Goal: Task Accomplishment & Management: Manage account settings

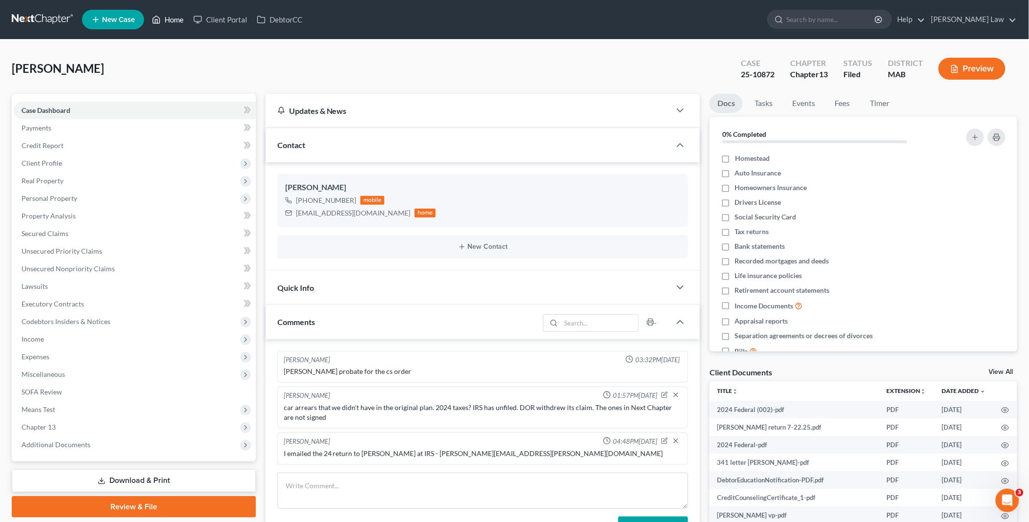
click at [176, 18] on link "Home" at bounding box center [168, 20] width 42 height 18
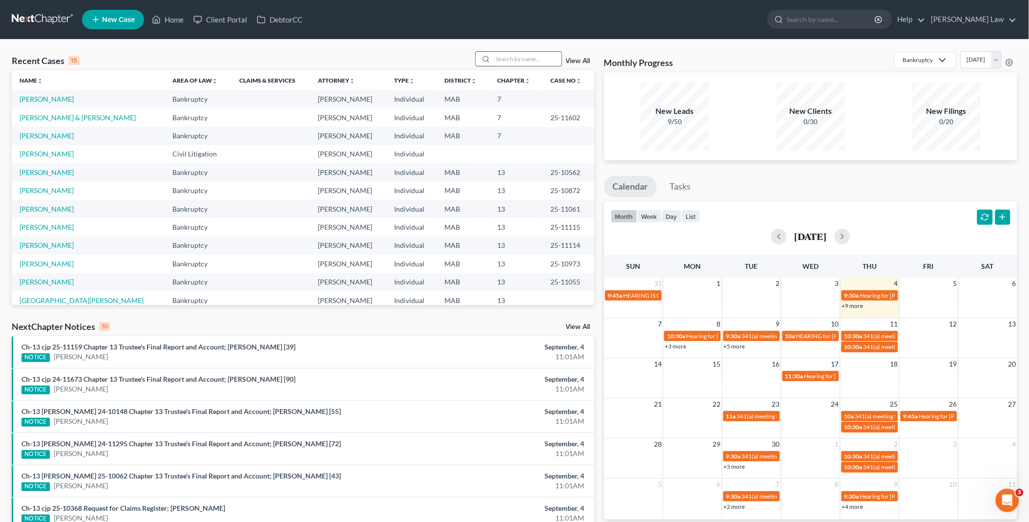
click at [507, 56] on input "search" at bounding box center [527, 59] width 68 height 14
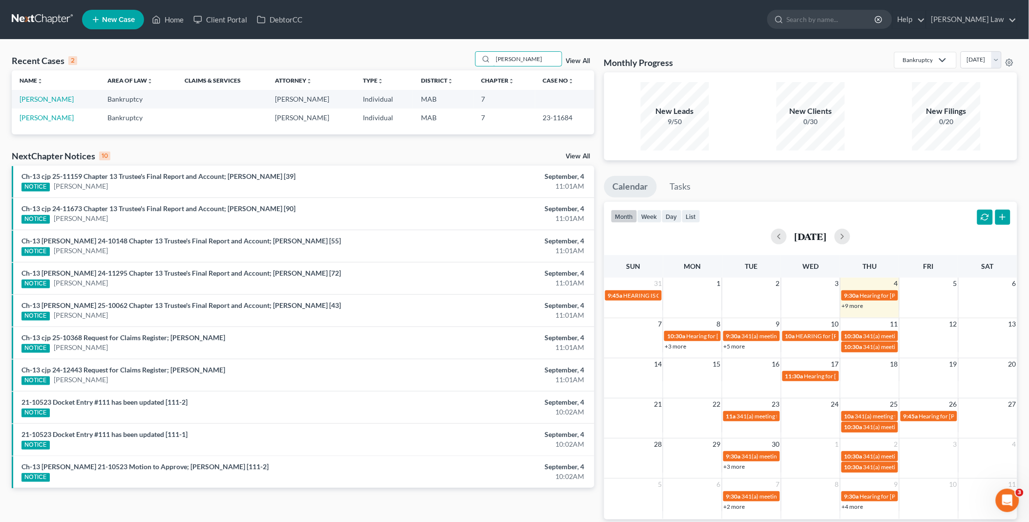
drag, startPoint x: 521, startPoint y: 59, endPoint x: 421, endPoint y: 63, distance: 99.7
click at [421, 63] on div "Recent Cases 2 [PERSON_NAME] View All" at bounding box center [303, 60] width 583 height 19
type input "[PERSON_NAME]"
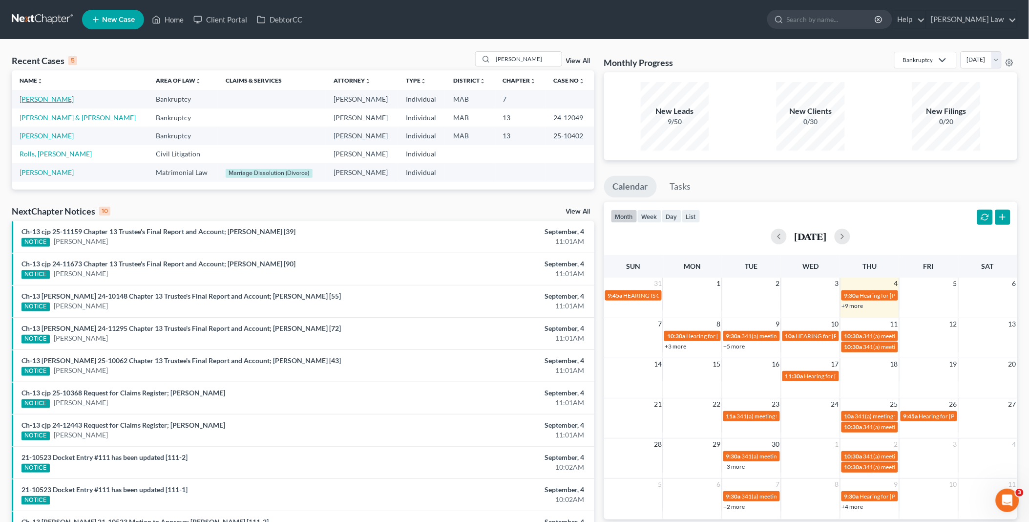
click at [60, 98] on link "[PERSON_NAME]" at bounding box center [47, 99] width 54 height 8
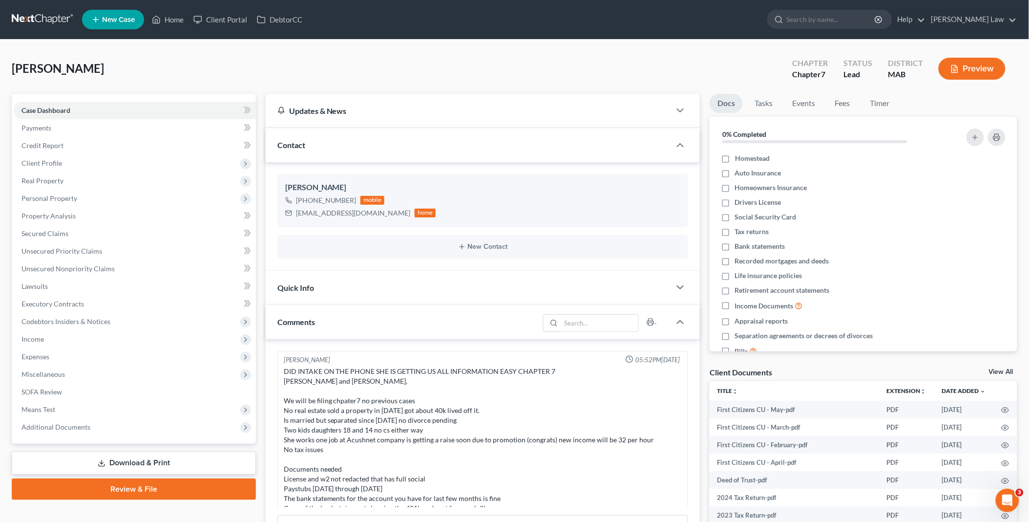
scroll to position [142, 0]
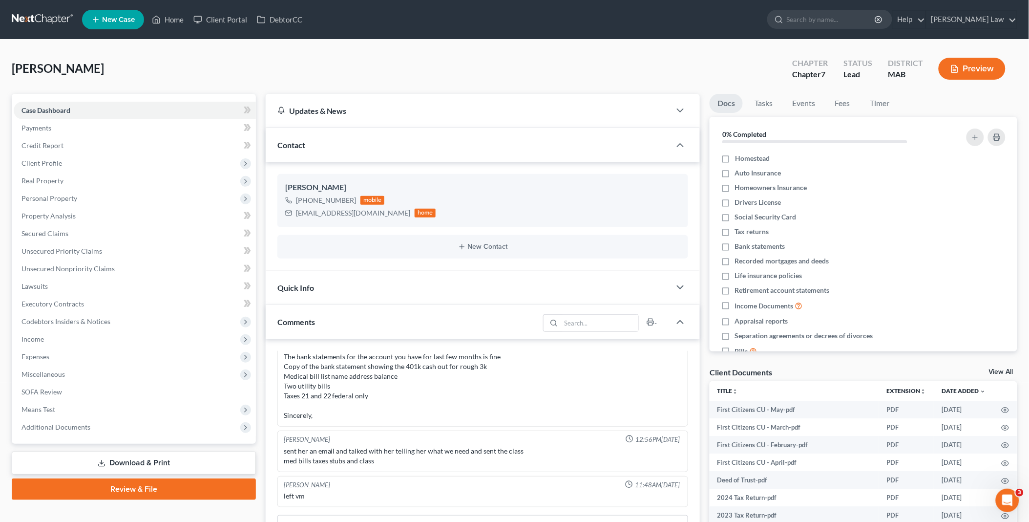
click at [999, 369] on link "View All" at bounding box center [1001, 371] width 24 height 7
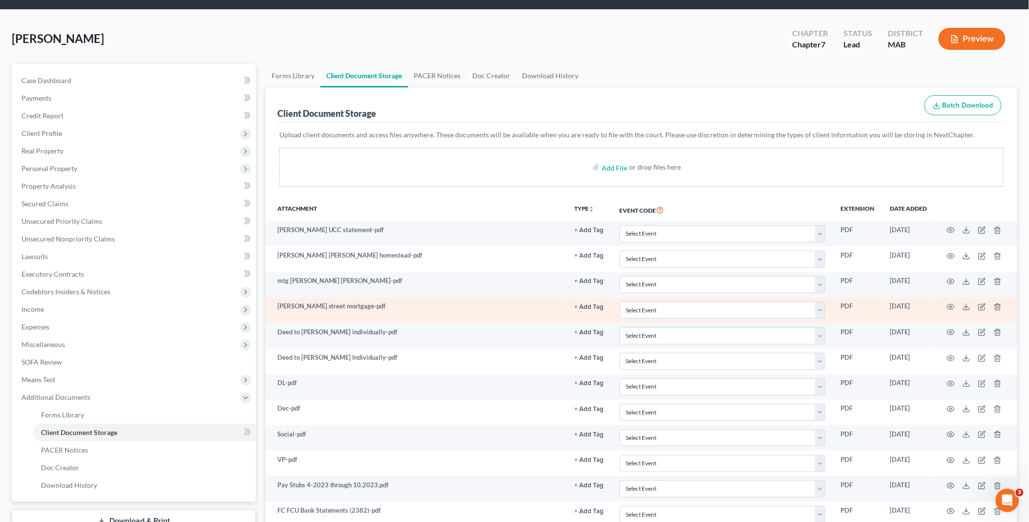
scroll to position [54, 0]
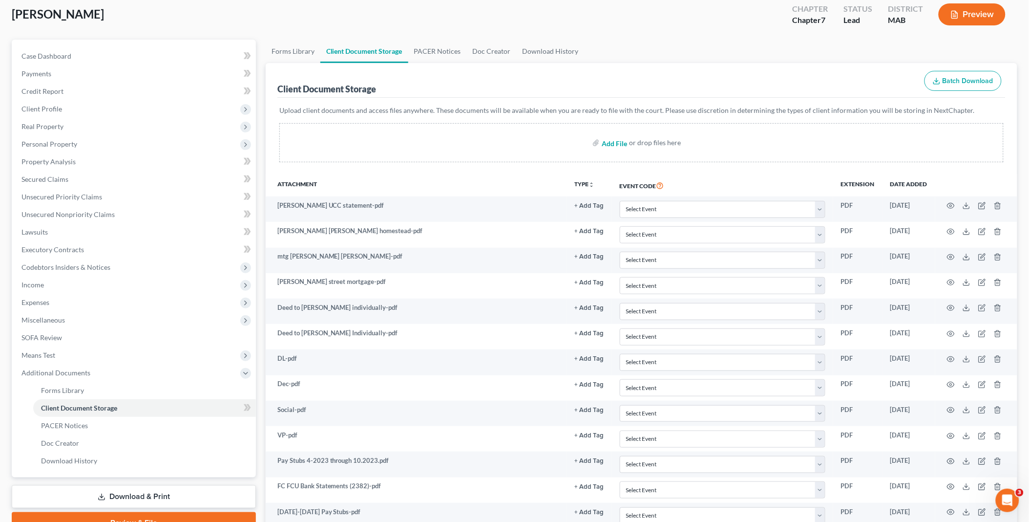
click at [617, 143] on input "file" at bounding box center [613, 143] width 23 height 18
type input "C:\fakepath\[STREET_ADDRESS][PERSON_NAME] deed [DATE].pdf"
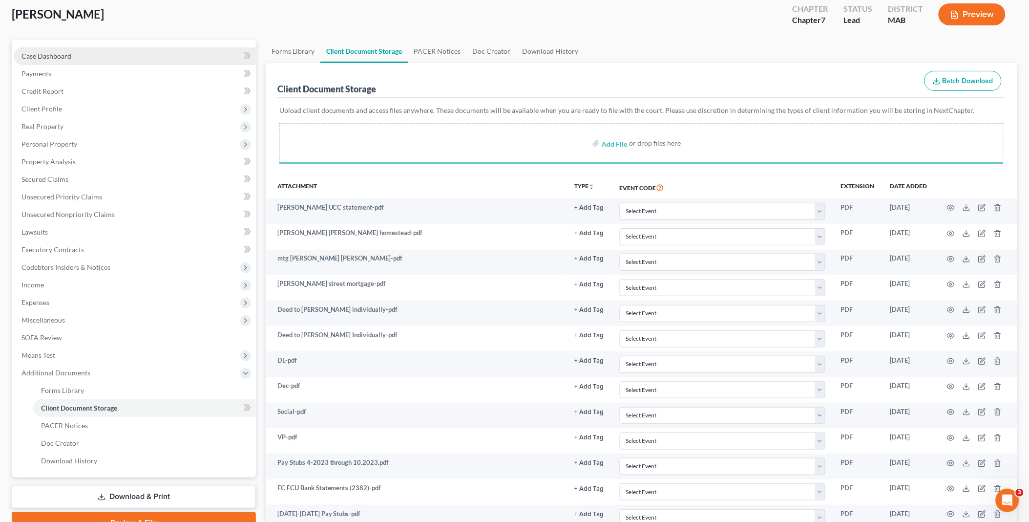
click at [54, 58] on span "Case Dashboard" at bounding box center [46, 56] width 50 height 8
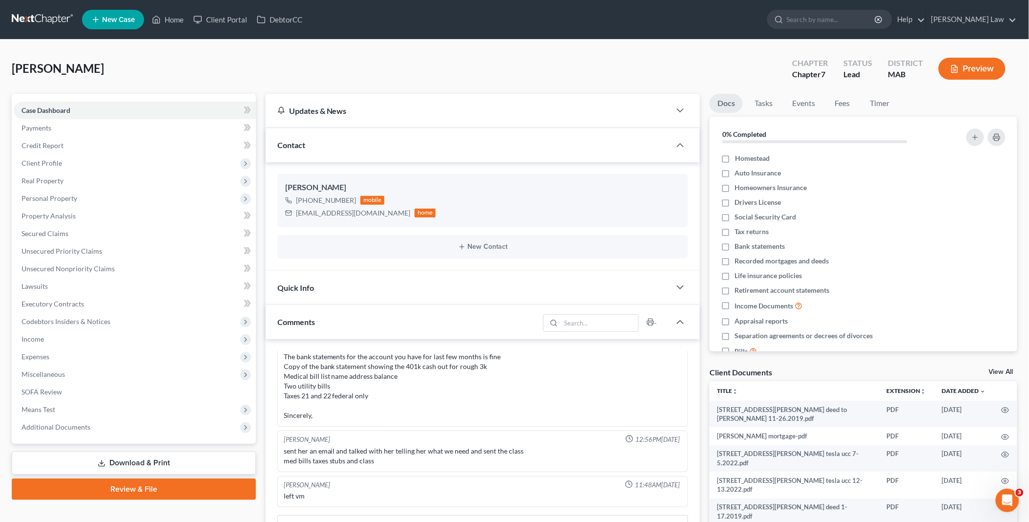
scroll to position [54, 0]
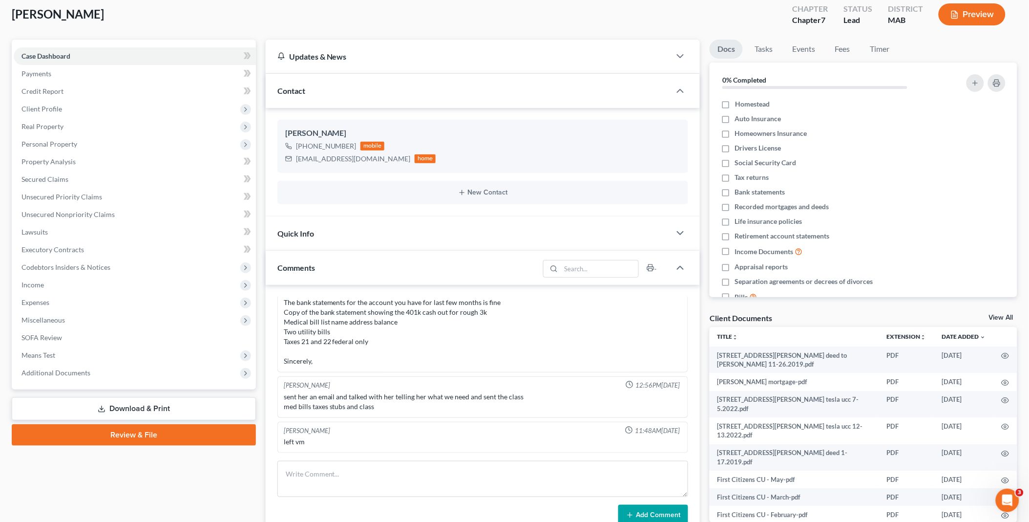
click at [996, 313] on div "Client Documents View All" at bounding box center [864, 320] width 308 height 14
click at [1003, 315] on link "View All" at bounding box center [1001, 317] width 24 height 7
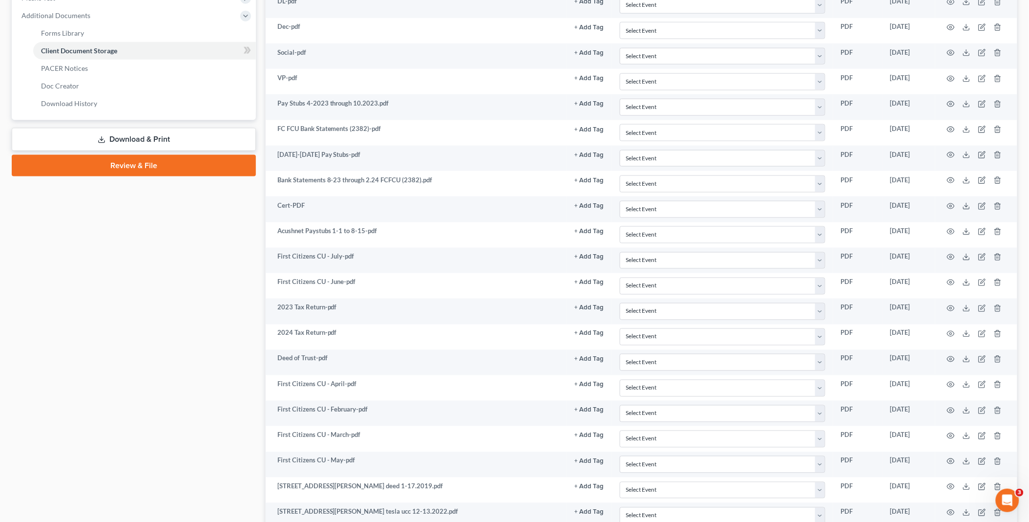
scroll to position [434, 0]
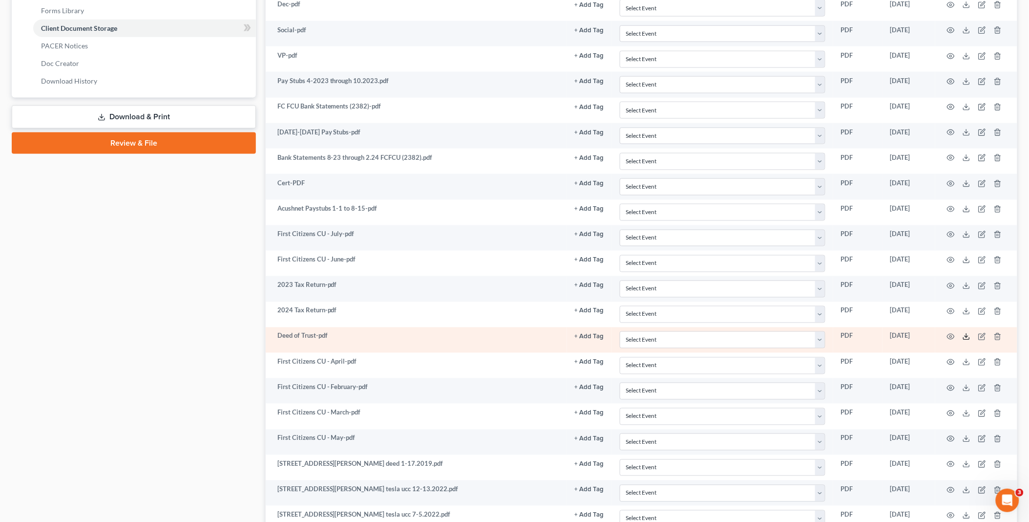
click at [968, 337] on polyline at bounding box center [966, 336] width 3 height 1
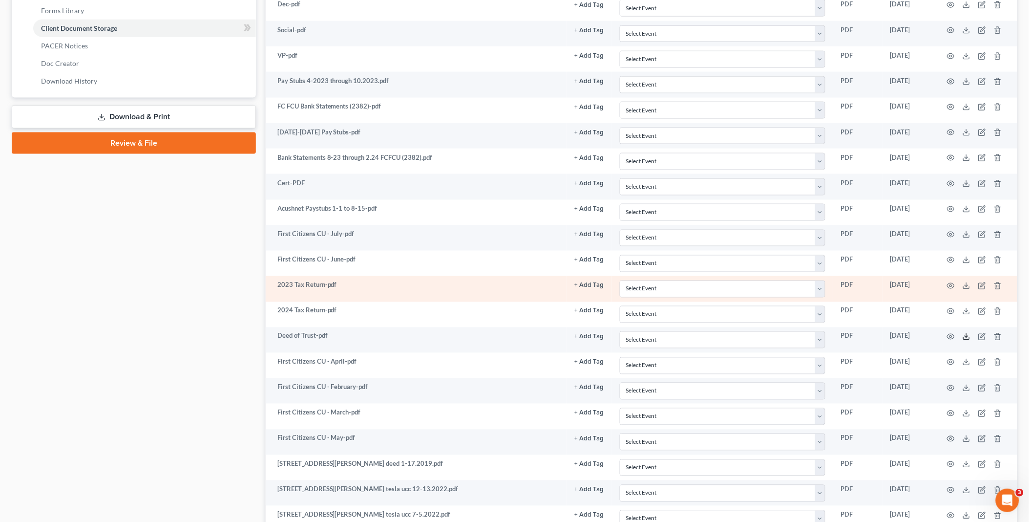
scroll to position [379, 0]
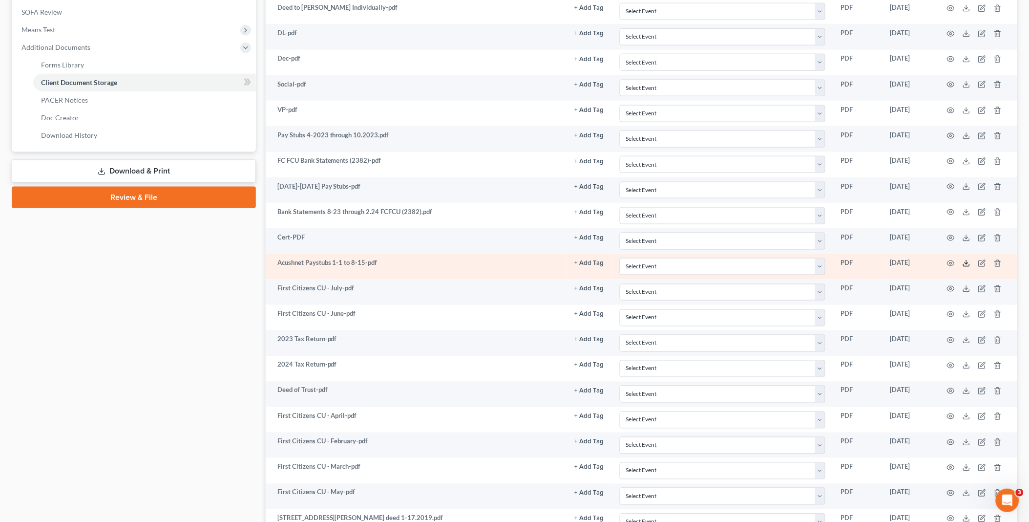
click at [967, 264] on icon at bounding box center [966, 263] width 8 height 8
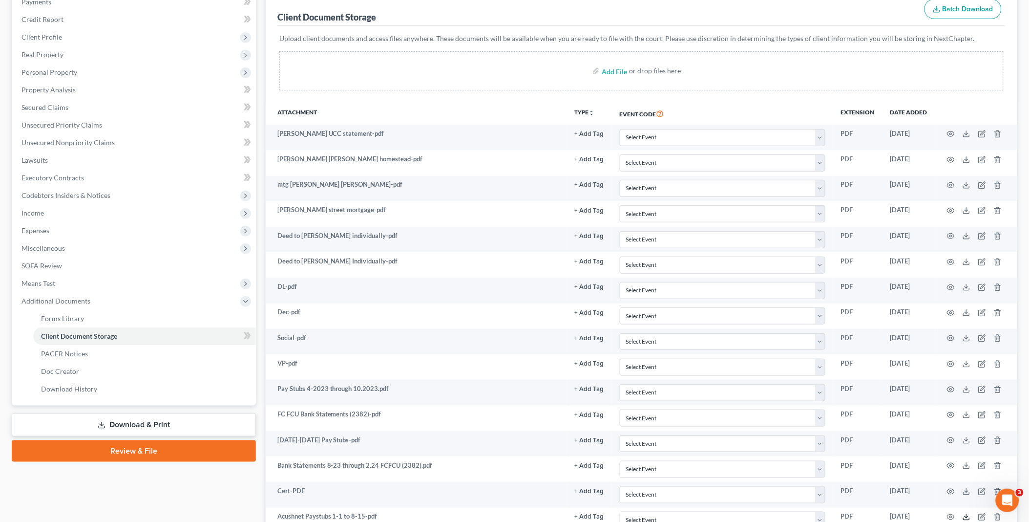
scroll to position [107, 0]
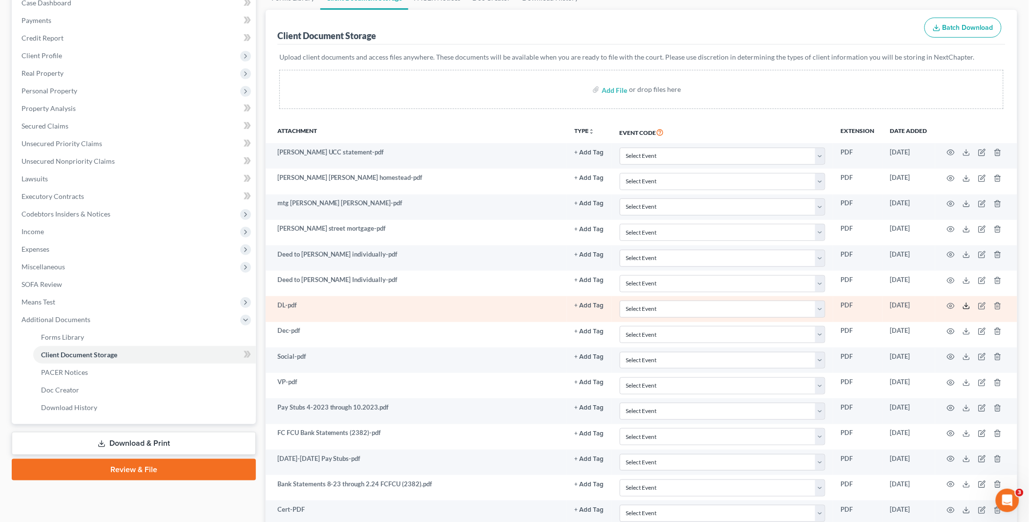
click at [965, 305] on icon at bounding box center [966, 306] width 8 height 8
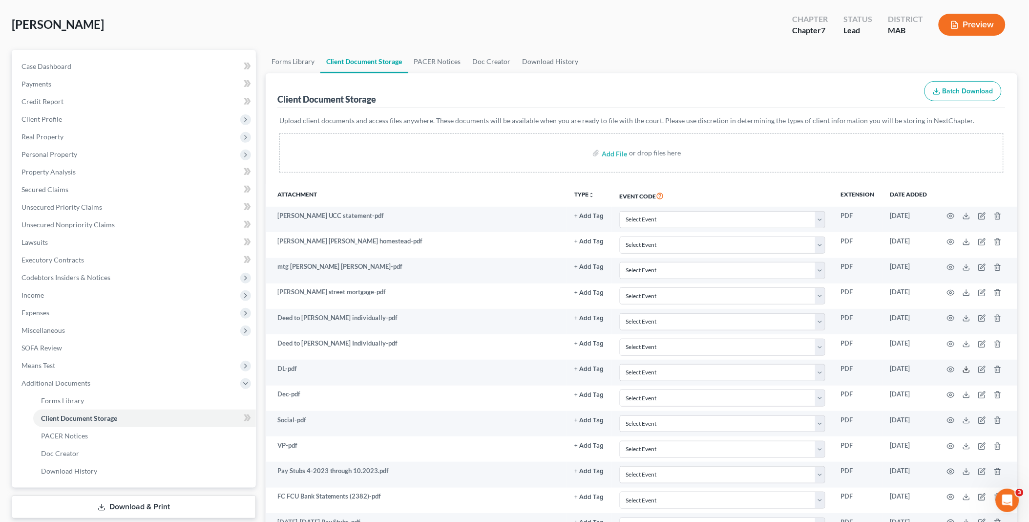
scroll to position [0, 0]
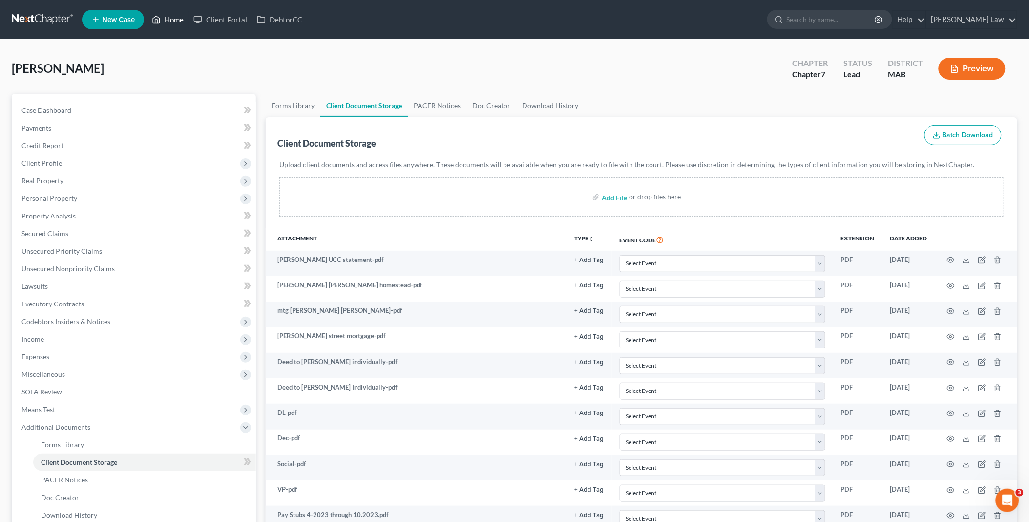
click at [168, 21] on link "Home" at bounding box center [168, 20] width 42 height 18
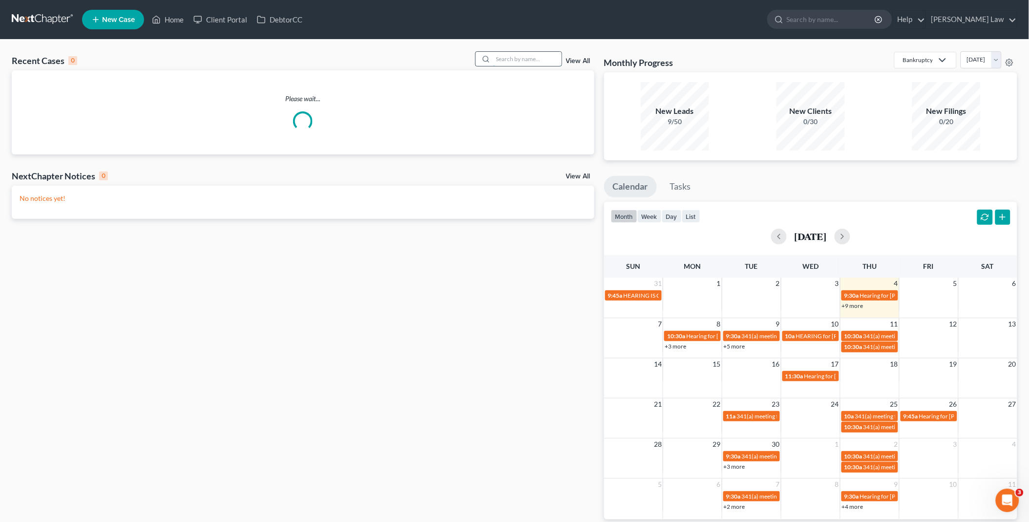
click at [515, 65] on input "search" at bounding box center [527, 59] width 68 height 14
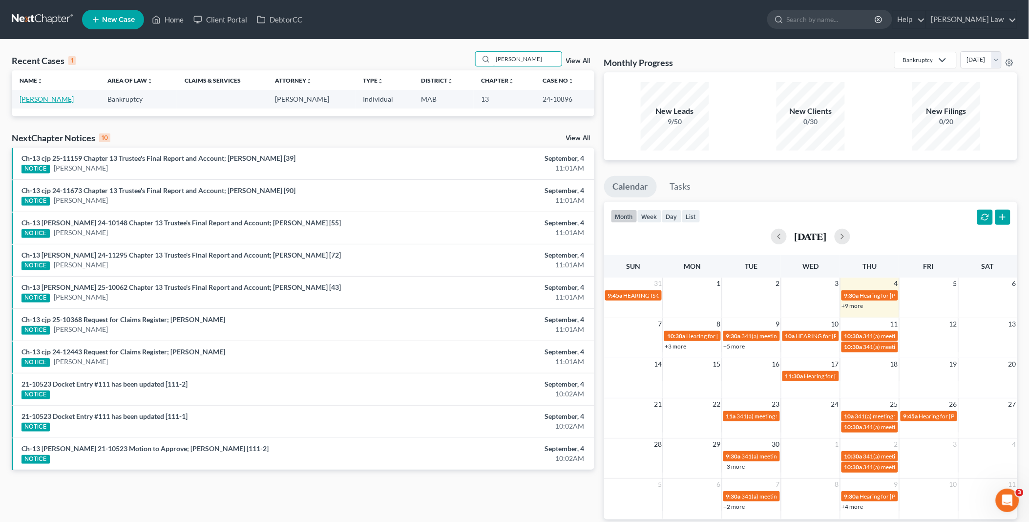
type input "[PERSON_NAME]"
click at [41, 95] on link "[PERSON_NAME]" at bounding box center [47, 99] width 54 height 8
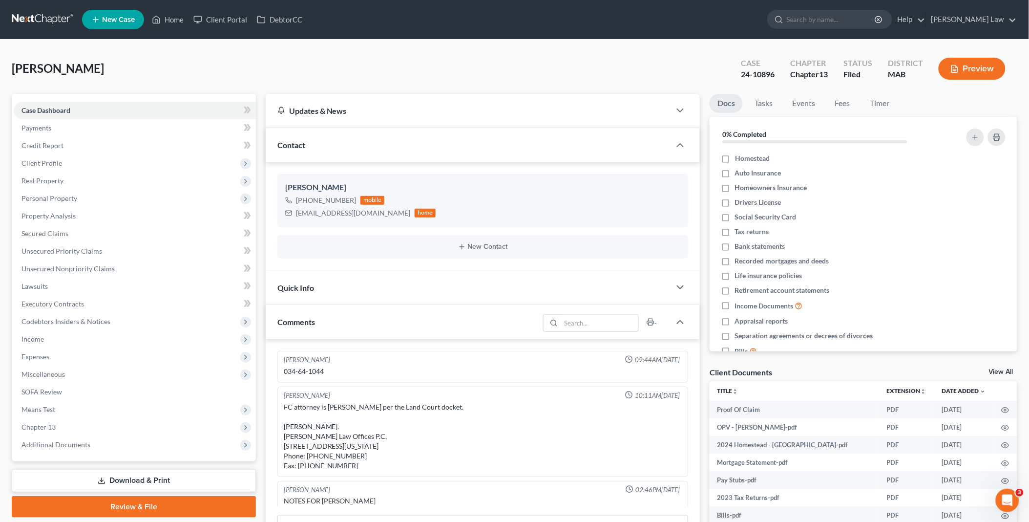
scroll to position [118, 0]
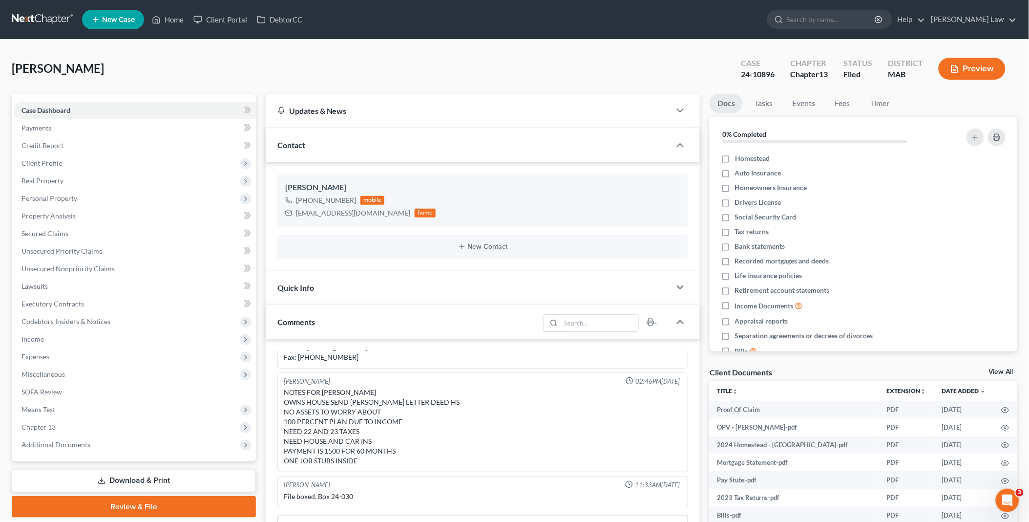
click at [1002, 369] on link "View All" at bounding box center [1001, 371] width 24 height 7
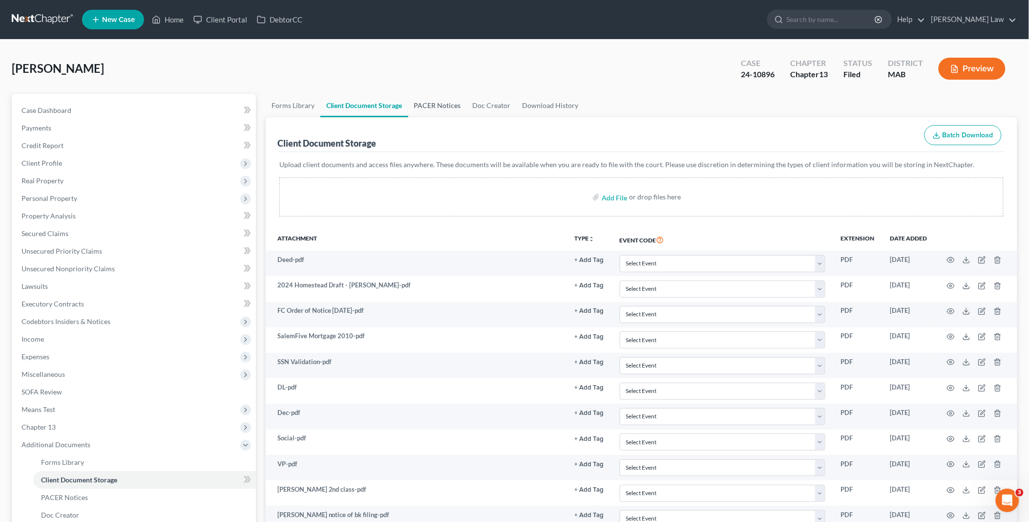
click at [432, 104] on link "PACER Notices" at bounding box center [437, 105] width 59 height 23
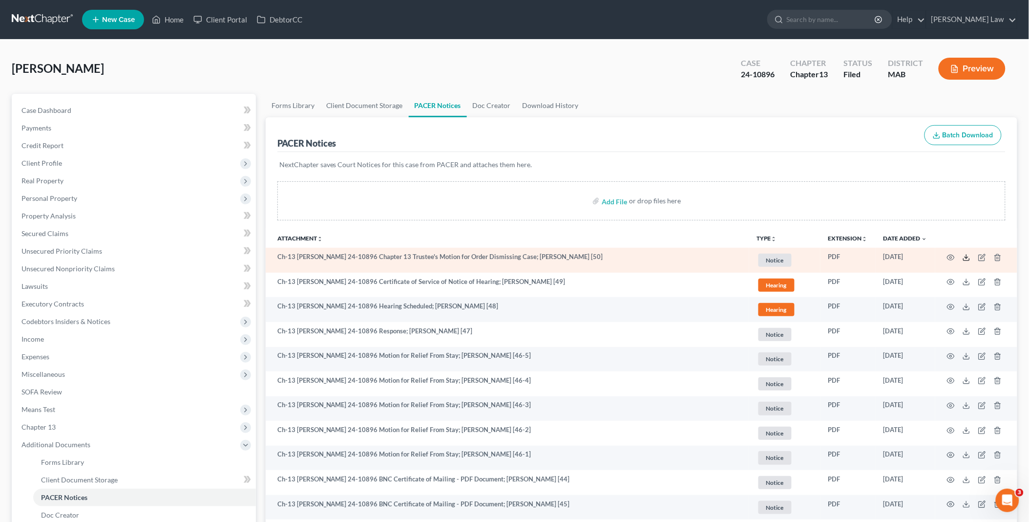
click at [966, 258] on line at bounding box center [966, 256] width 0 height 4
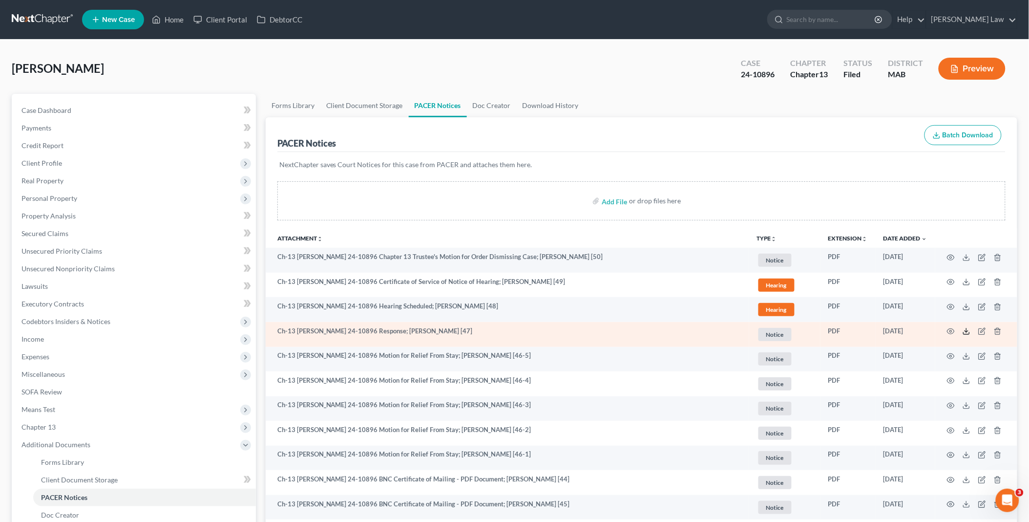
click at [967, 331] on polyline at bounding box center [966, 331] width 3 height 1
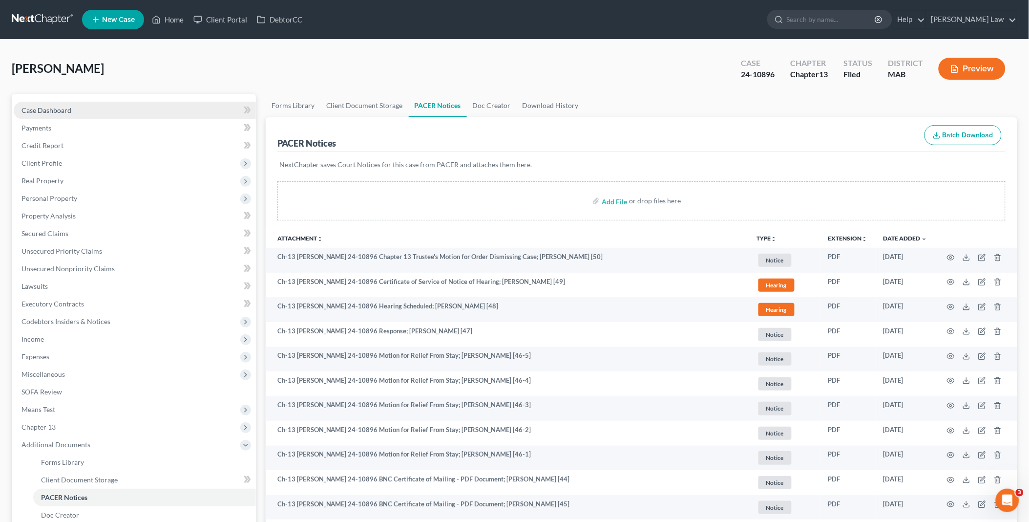
click at [85, 109] on link "Case Dashboard" at bounding box center [135, 111] width 242 height 18
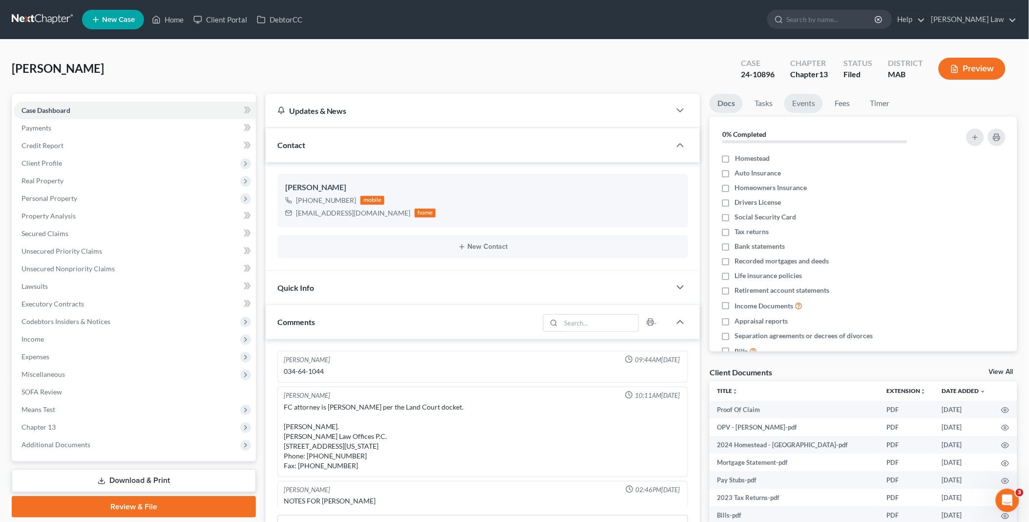
scroll to position [118, 0]
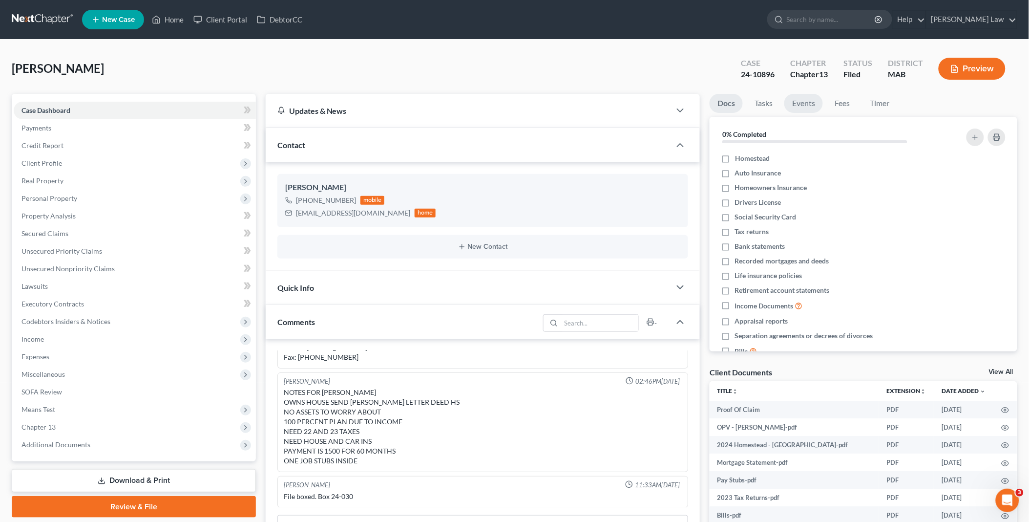
click at [799, 104] on link "Events" at bounding box center [803, 103] width 39 height 19
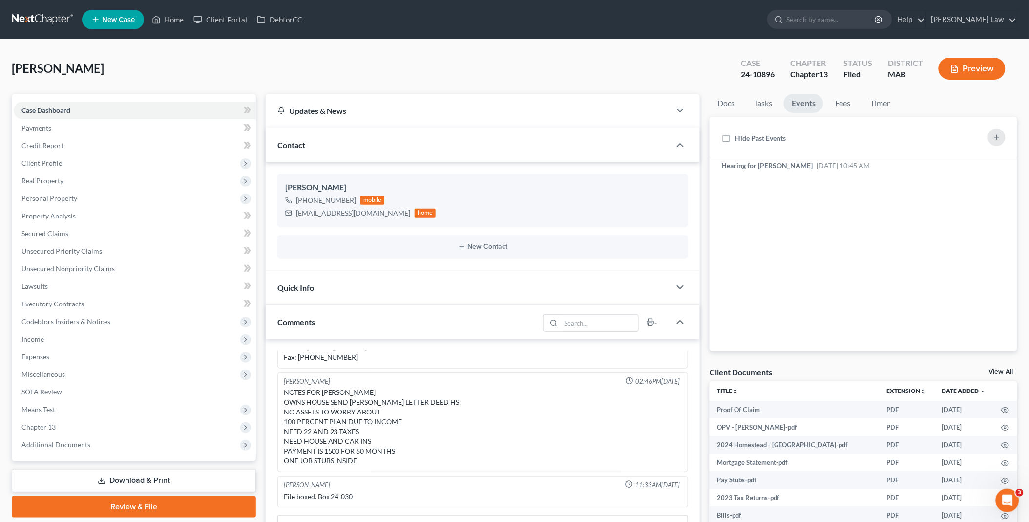
drag, startPoint x: 89, startPoint y: 445, endPoint x: 94, endPoint y: 462, distance: 17.9
click at [89, 445] on span "Additional Documents" at bounding box center [135, 445] width 242 height 18
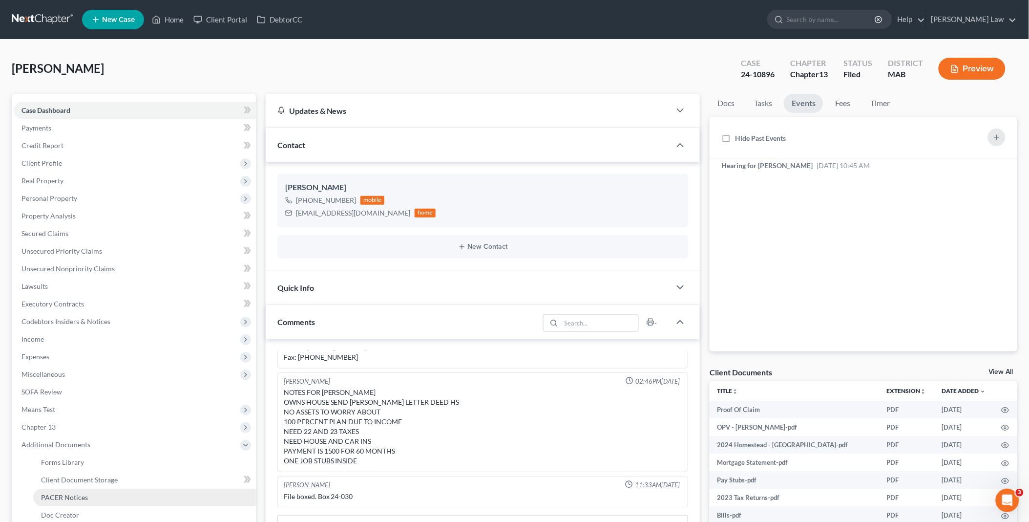
click at [99, 493] on link "PACER Notices" at bounding box center [144, 497] width 223 height 18
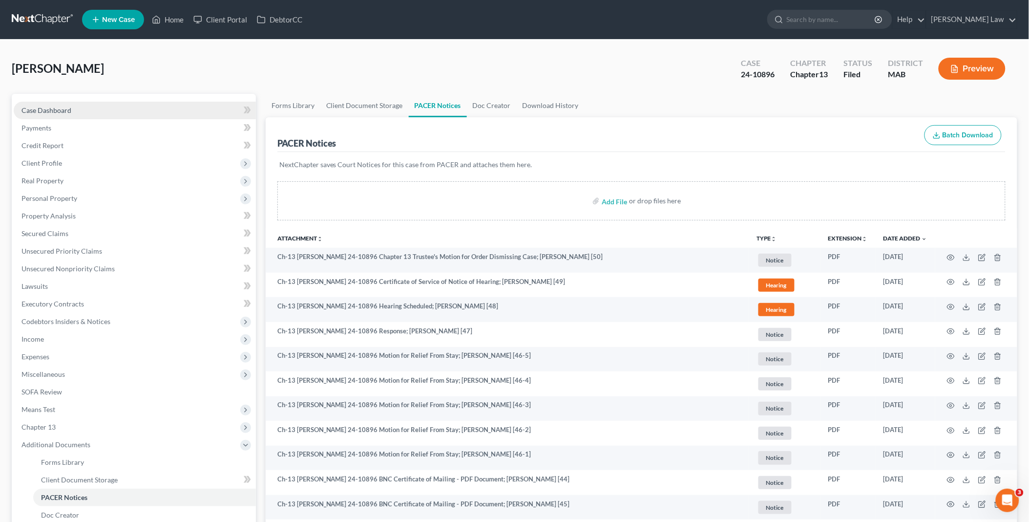
click at [82, 111] on link "Case Dashboard" at bounding box center [135, 111] width 242 height 18
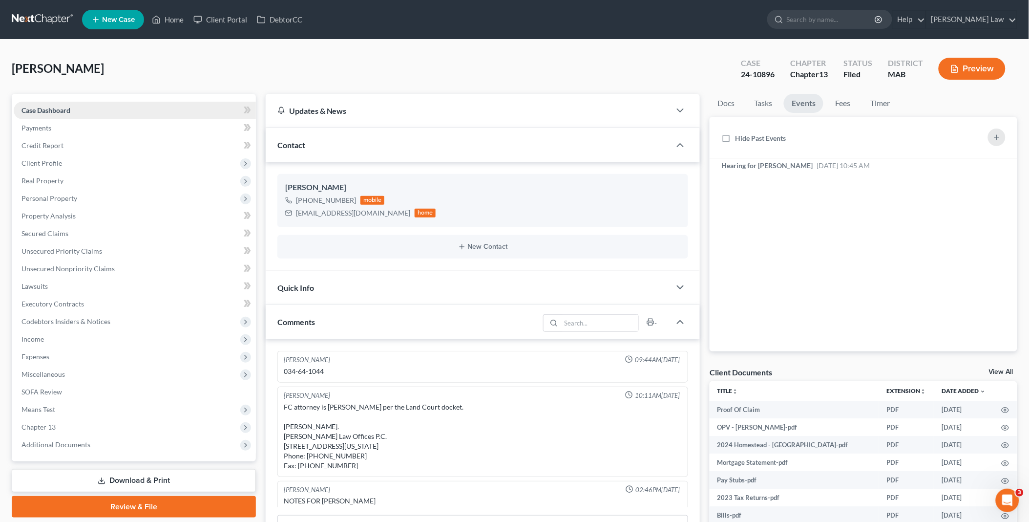
scroll to position [118, 0]
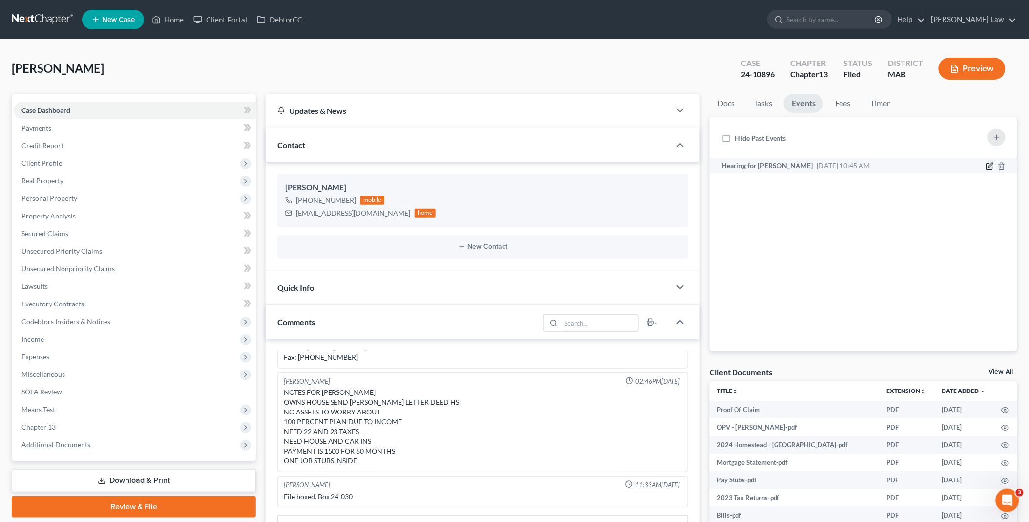
click at [989, 165] on icon "button" at bounding box center [990, 165] width 4 height 4
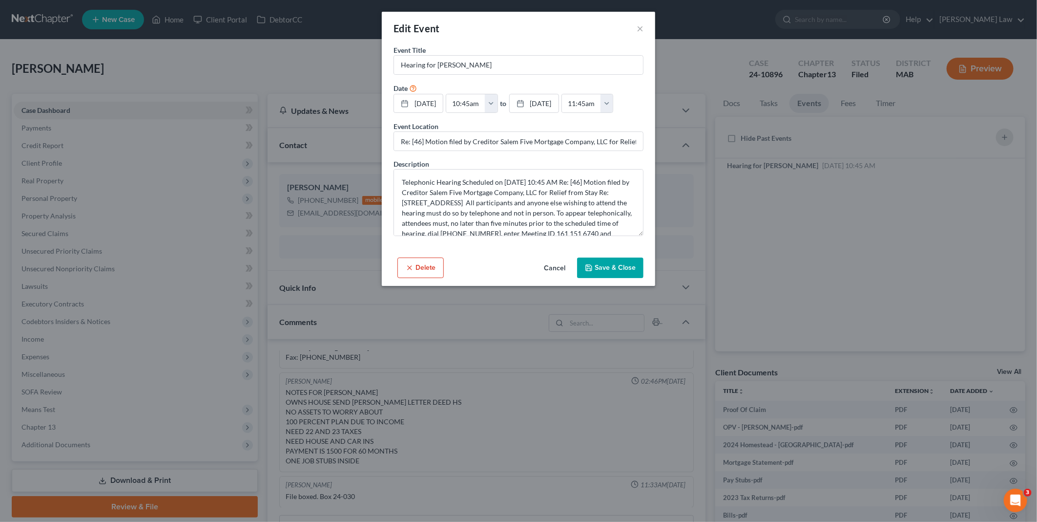
click at [557, 264] on button "Cancel" at bounding box center [554, 268] width 37 height 20
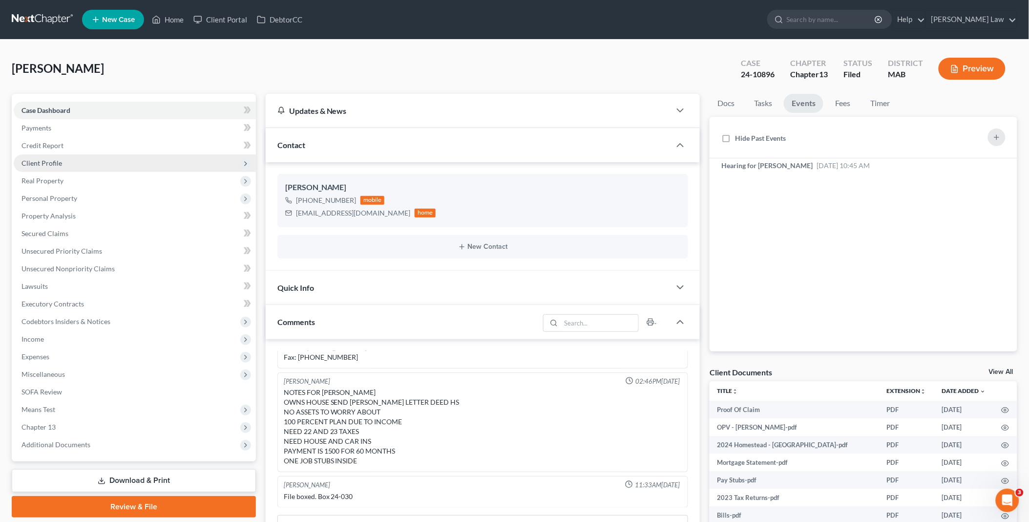
click at [58, 160] on span "Client Profile" at bounding box center [41, 163] width 41 height 8
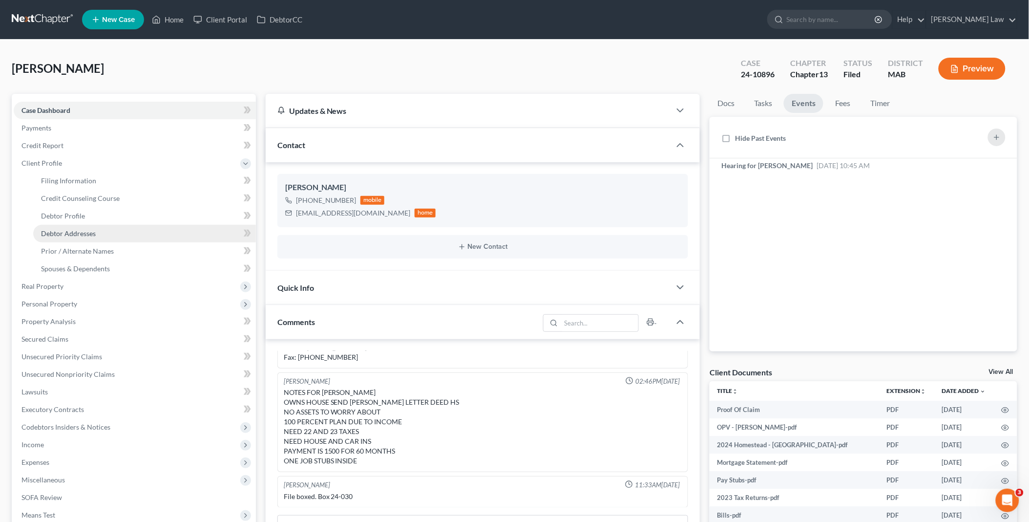
click at [83, 230] on span "Debtor Addresses" at bounding box center [68, 233] width 55 height 8
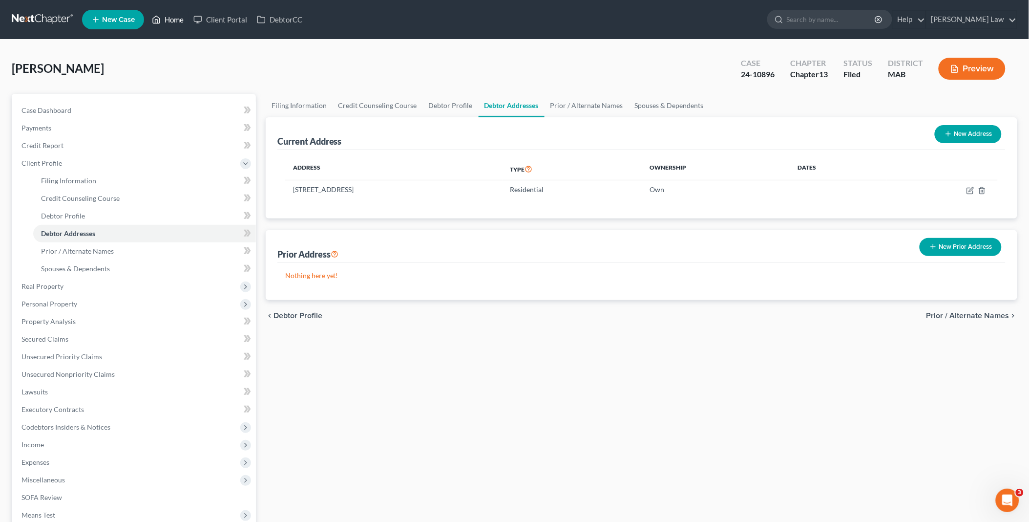
click at [172, 20] on link "Home" at bounding box center [168, 20] width 42 height 18
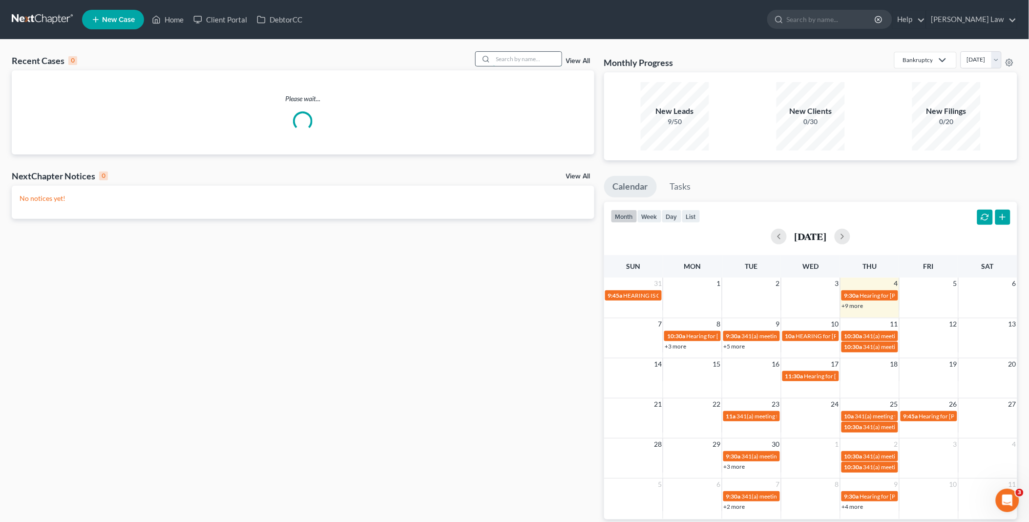
click at [502, 58] on input "search" at bounding box center [527, 59] width 68 height 14
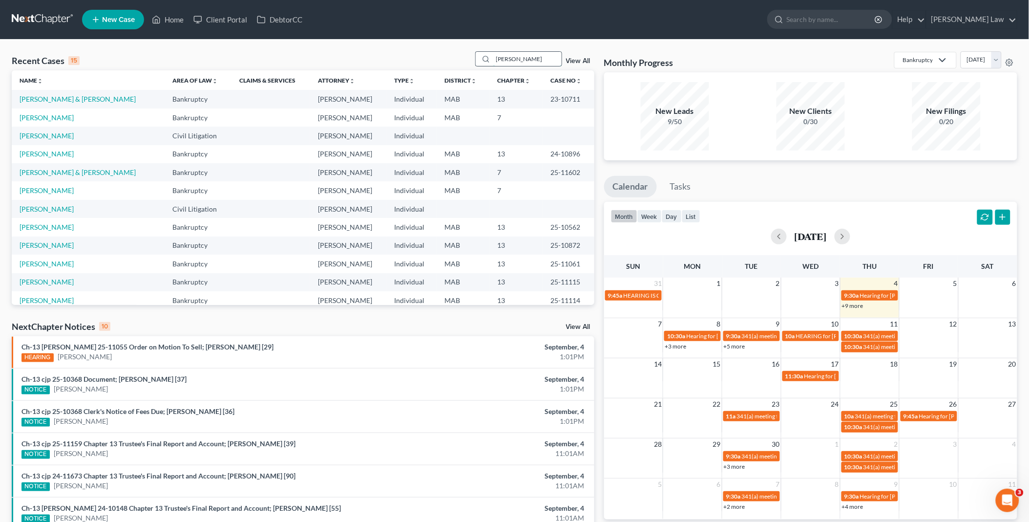
type input "[PERSON_NAME]"
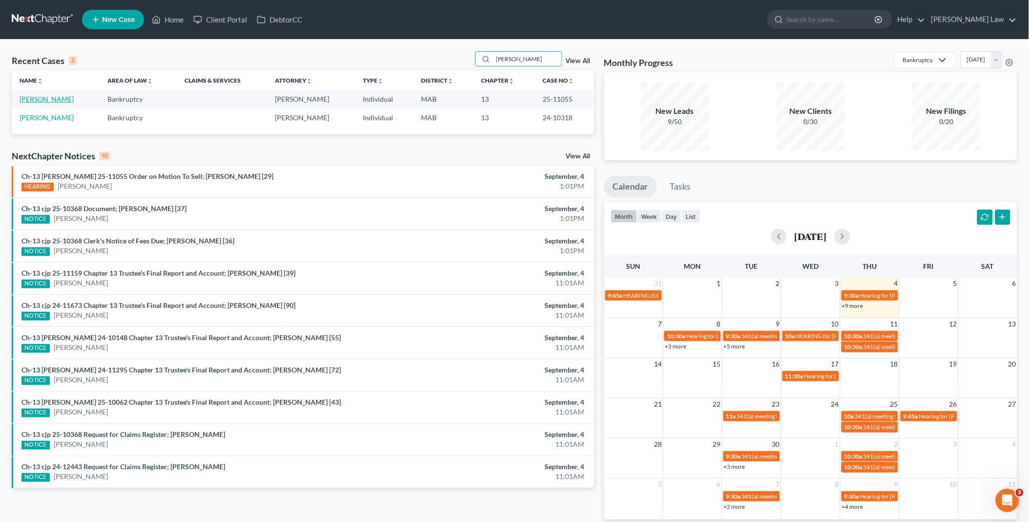
click at [40, 95] on link "[PERSON_NAME]" at bounding box center [47, 99] width 54 height 8
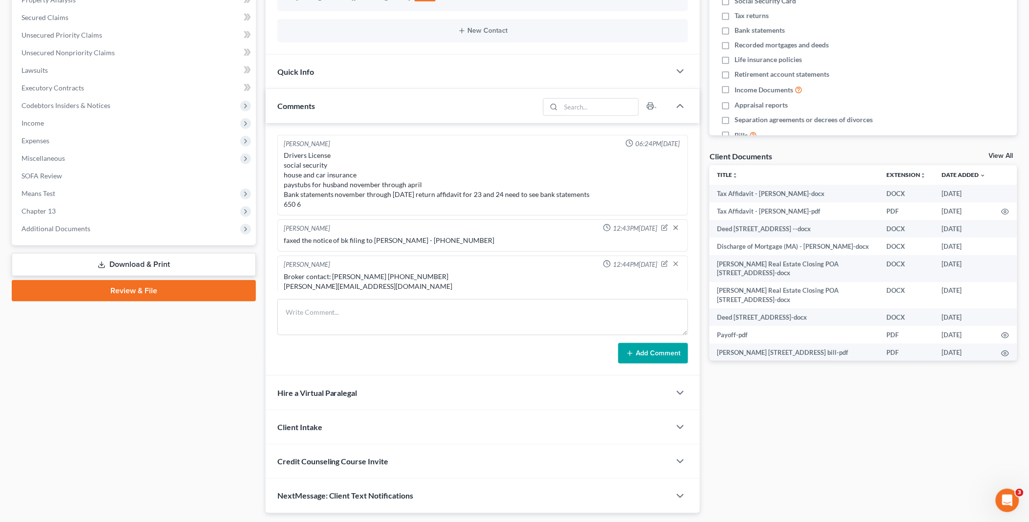
scroll to position [224, 0]
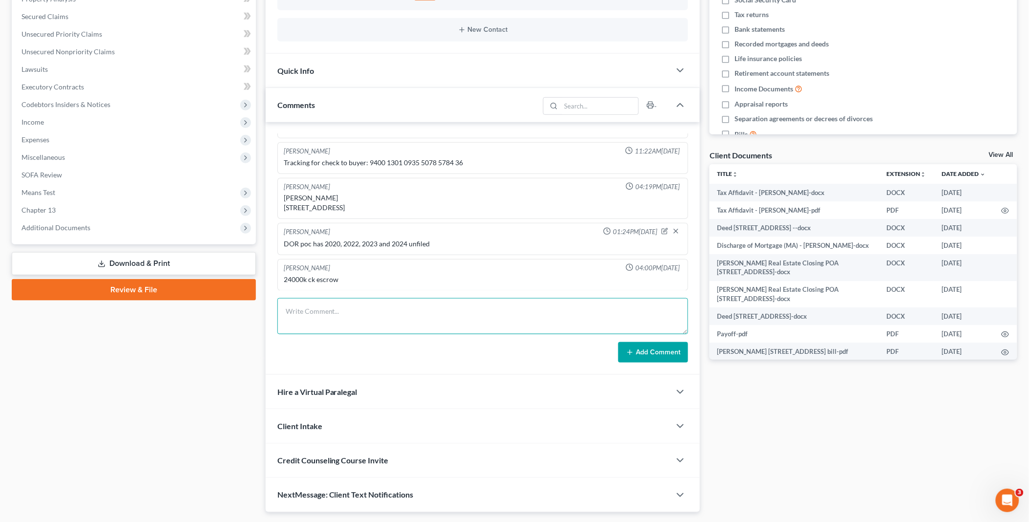
click at [291, 311] on textarea at bounding box center [482, 316] width 411 height 36
paste textarea "HEARING HELD ON [DATE]. FOR THE REASONS SET FORTH ON THE RECORD, THE MOTION WIL…"
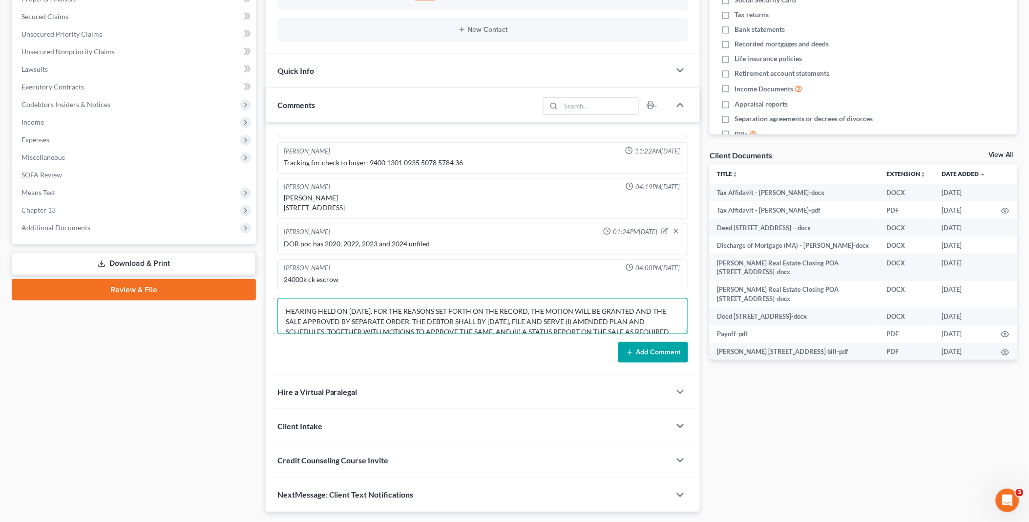
scroll to position [32, 0]
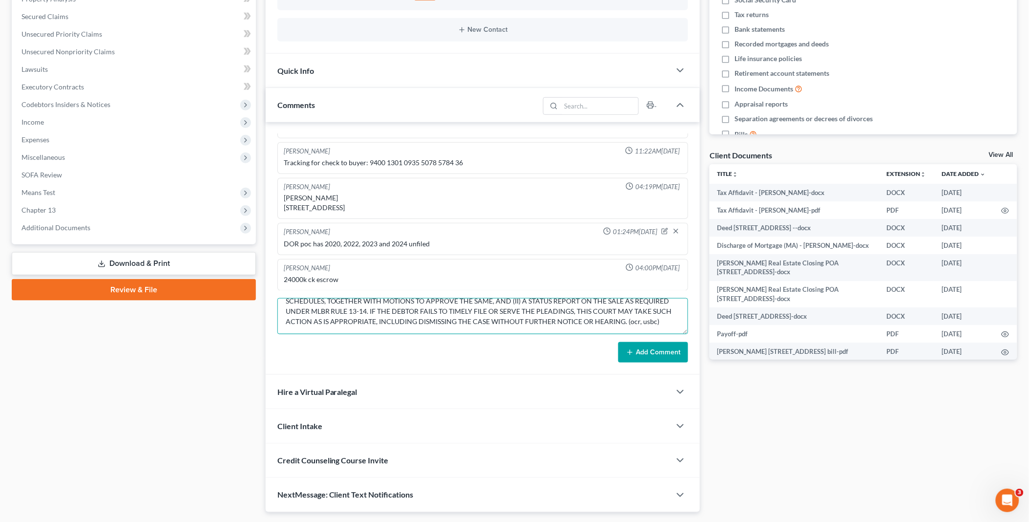
type textarea "HEARING HELD ON [DATE]. FOR THE REASONS SET FORTH ON THE RECORD, THE MOTION WIL…"
click at [655, 353] on button "Add Comment" at bounding box center [653, 352] width 70 height 21
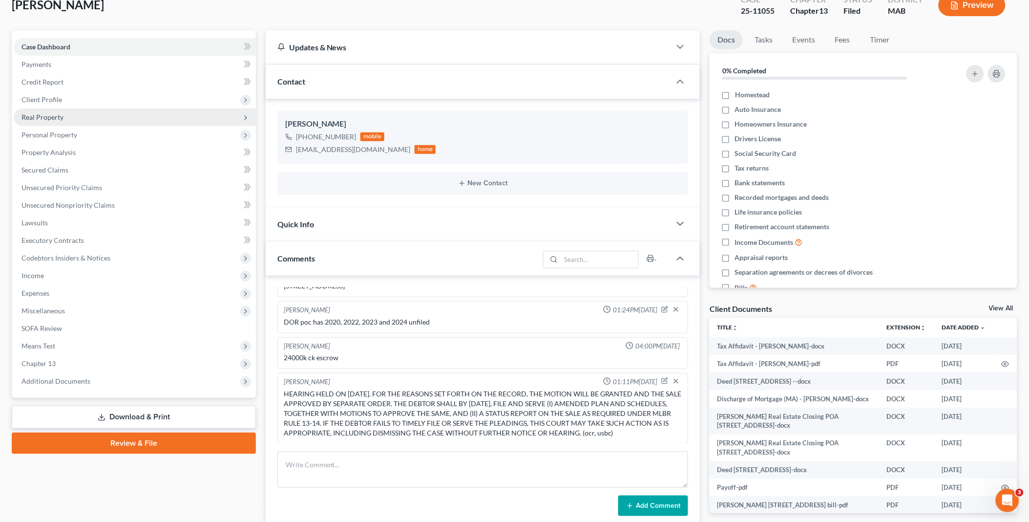
scroll to position [0, 0]
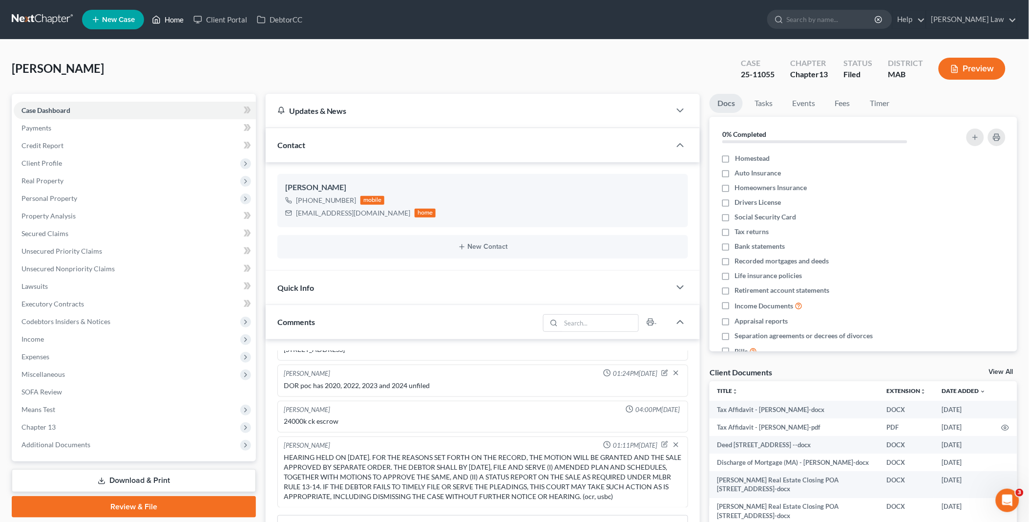
click at [167, 13] on link "Home" at bounding box center [168, 20] width 42 height 18
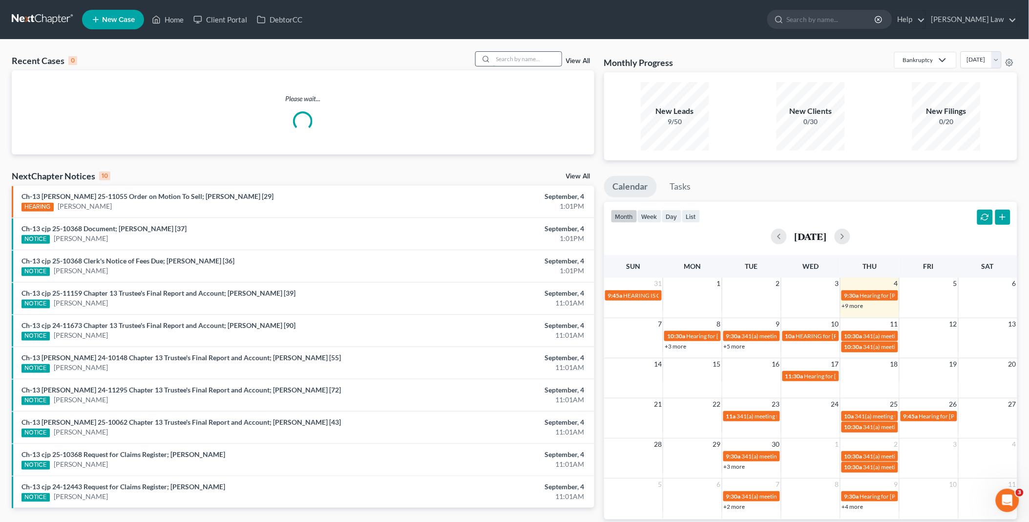
click at [525, 59] on input "search" at bounding box center [527, 59] width 68 height 14
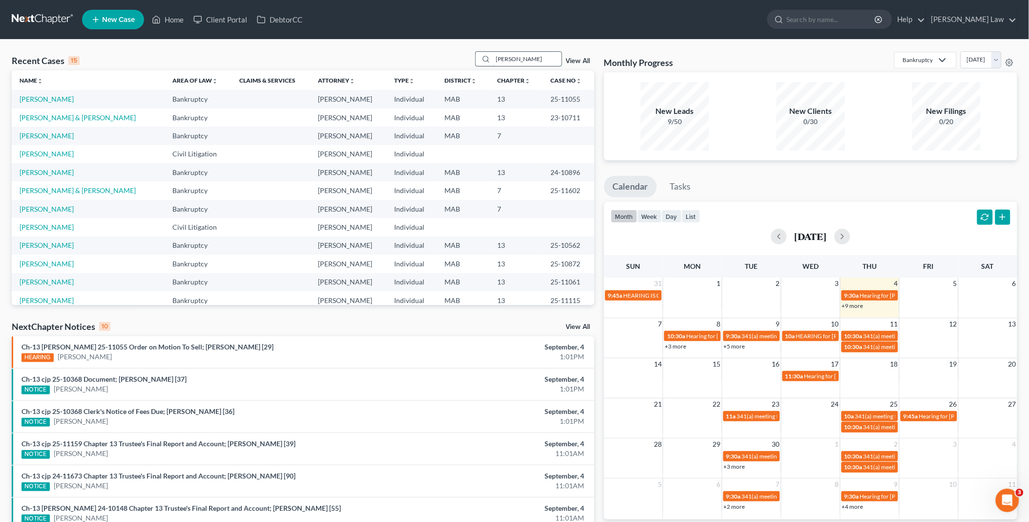
type input "[PERSON_NAME]"
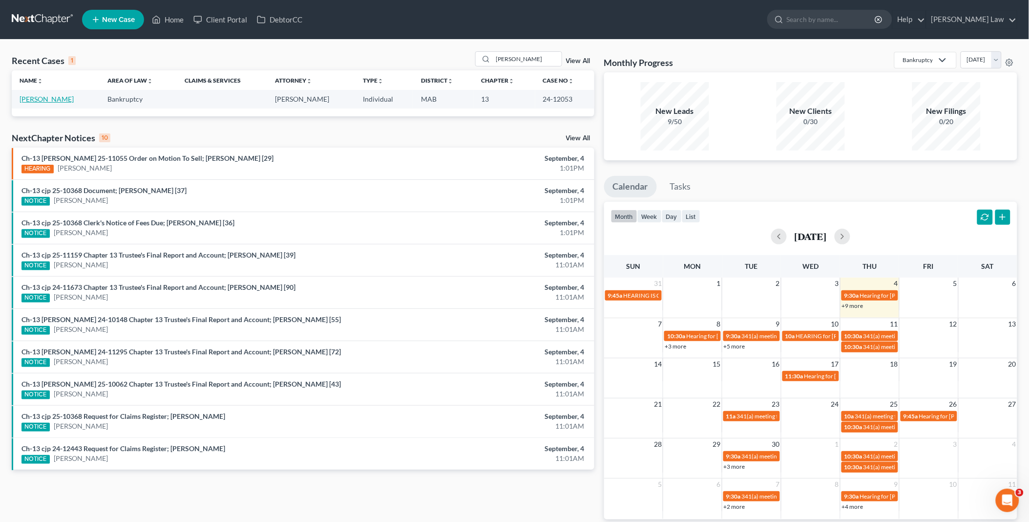
click at [44, 102] on link "[PERSON_NAME]" at bounding box center [47, 99] width 54 height 8
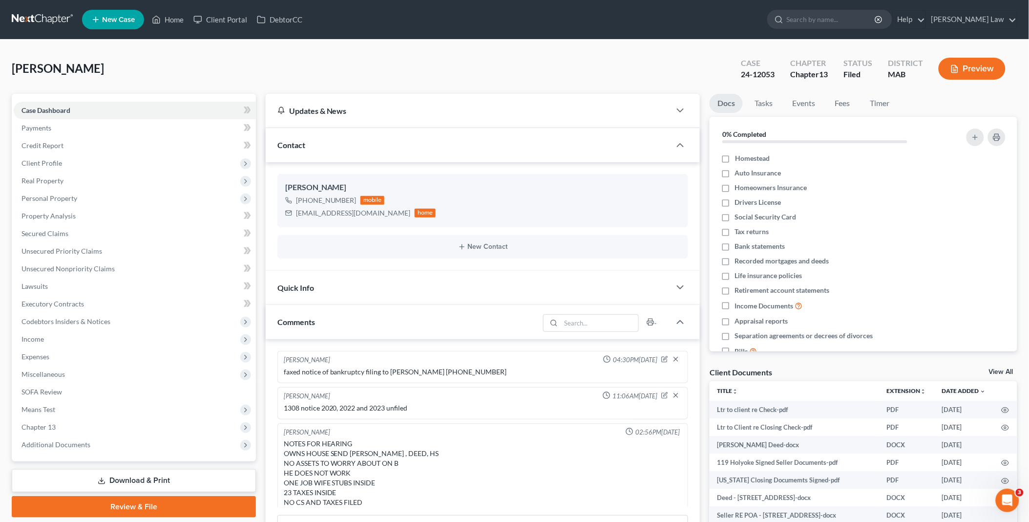
scroll to position [1063, 0]
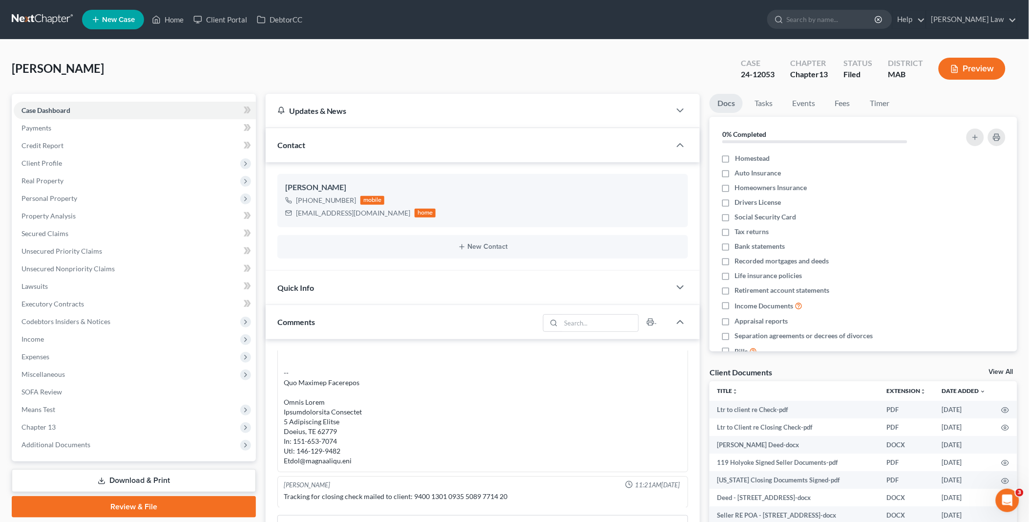
click at [997, 369] on link "View All" at bounding box center [1001, 371] width 24 height 7
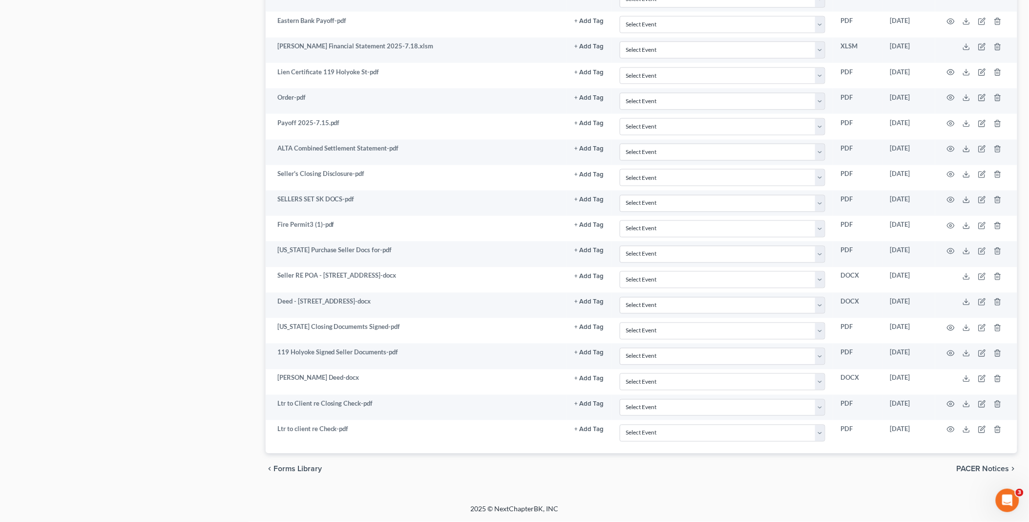
scroll to position [1802, 0]
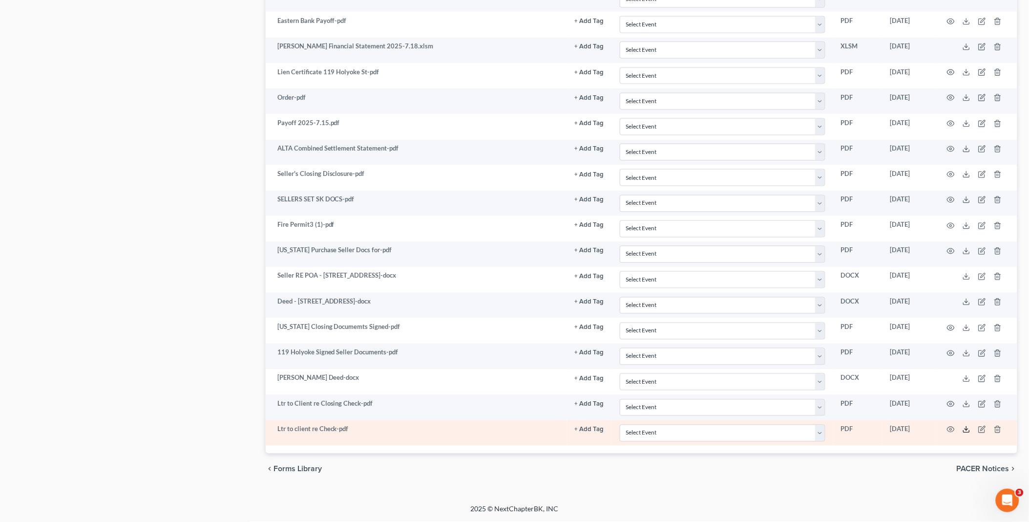
click at [966, 431] on icon at bounding box center [966, 429] width 8 height 8
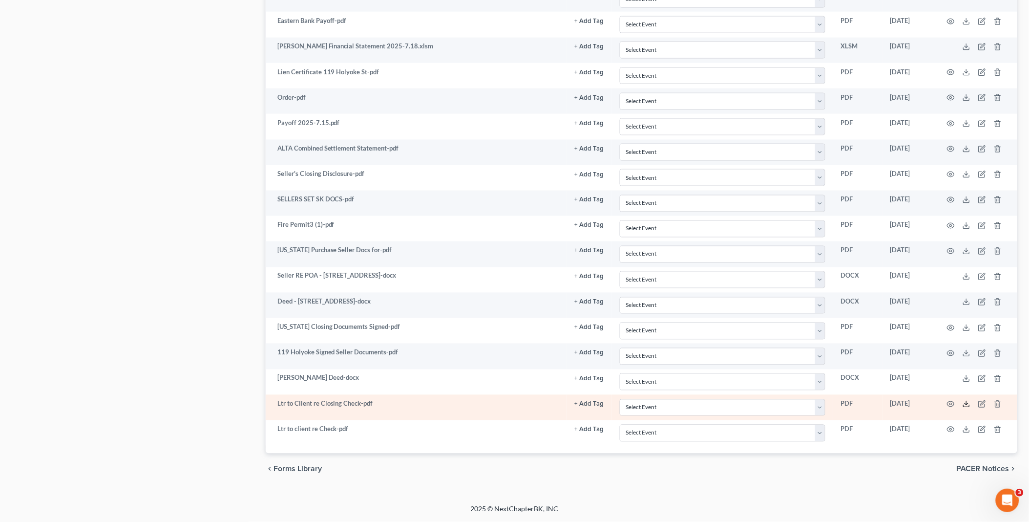
click at [965, 403] on polyline at bounding box center [966, 403] width 3 height 1
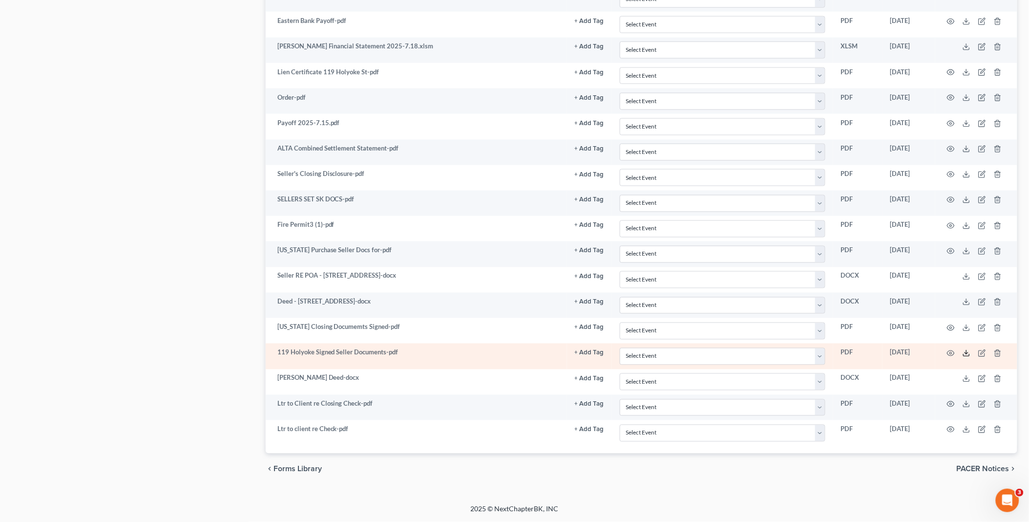
click at [964, 352] on icon at bounding box center [966, 353] width 8 height 8
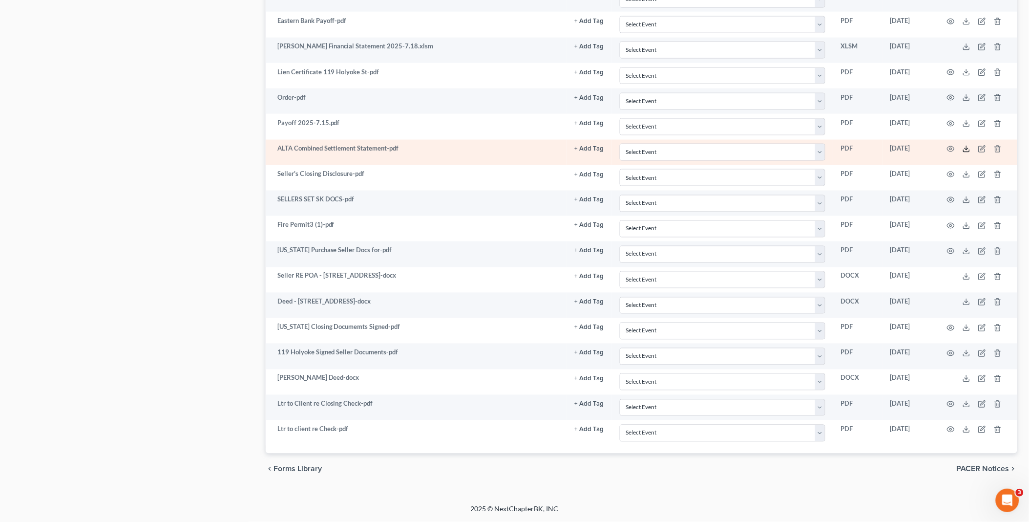
click at [967, 148] on polyline at bounding box center [966, 148] width 3 height 1
